Goal: Find specific page/section: Find specific page/section

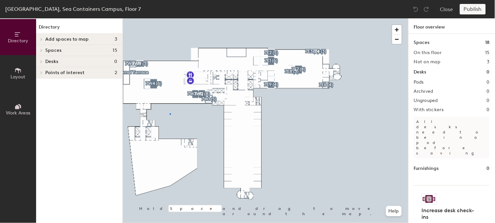
click at [170, 18] on div at bounding box center [265, 18] width 285 height 0
drag, startPoint x: 171, startPoint y: 64, endPoint x: 398, endPoint y: 39, distance: 228.4
click at [398, 39] on span "button" at bounding box center [397, 39] width 10 height 9
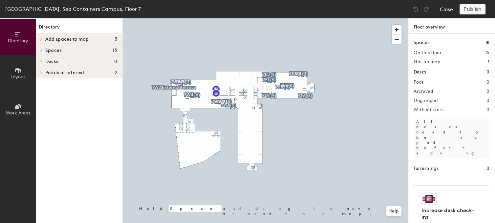
click at [445, 8] on button "Close" at bounding box center [446, 9] width 13 height 10
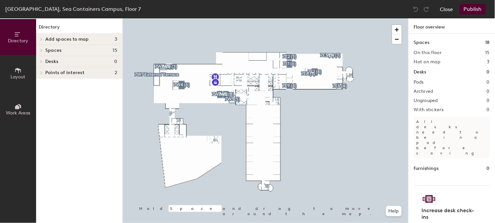
click at [446, 9] on button "Close" at bounding box center [446, 9] width 13 height 10
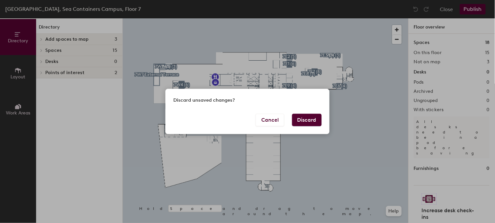
click at [311, 120] on button "Discard" at bounding box center [307, 120] width 30 height 12
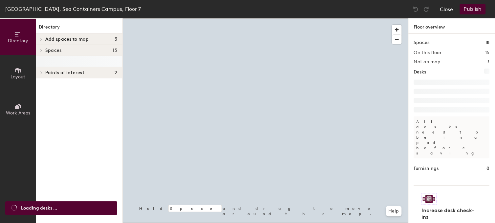
click at [448, 12] on button "Close" at bounding box center [446, 9] width 13 height 10
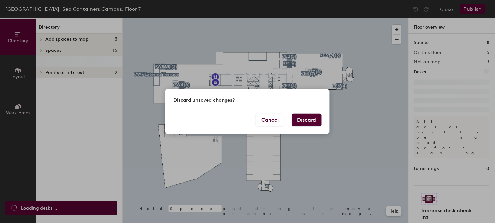
click at [305, 121] on button "Discard" at bounding box center [307, 120] width 30 height 12
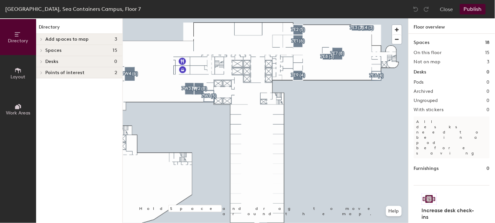
click at [39, 38] on span at bounding box center [41, 39] width 6 height 3
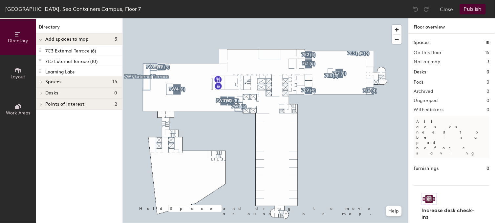
click at [40, 81] on icon at bounding box center [41, 81] width 3 height 3
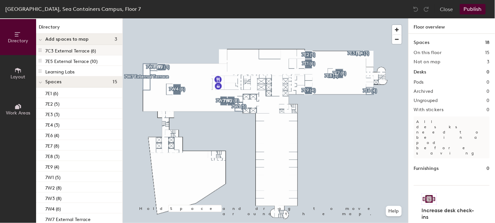
click at [58, 49] on p "7C3 External Terrace (6)" at bounding box center [70, 50] width 51 height 8
click at [450, 8] on button "Close" at bounding box center [446, 9] width 13 height 10
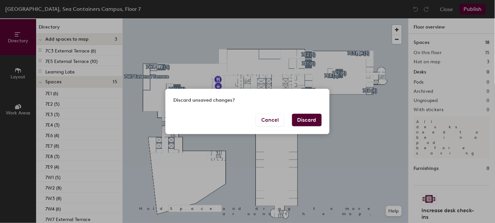
click at [310, 122] on button "Discard" at bounding box center [307, 120] width 30 height 12
